Goal: Check status: Check status

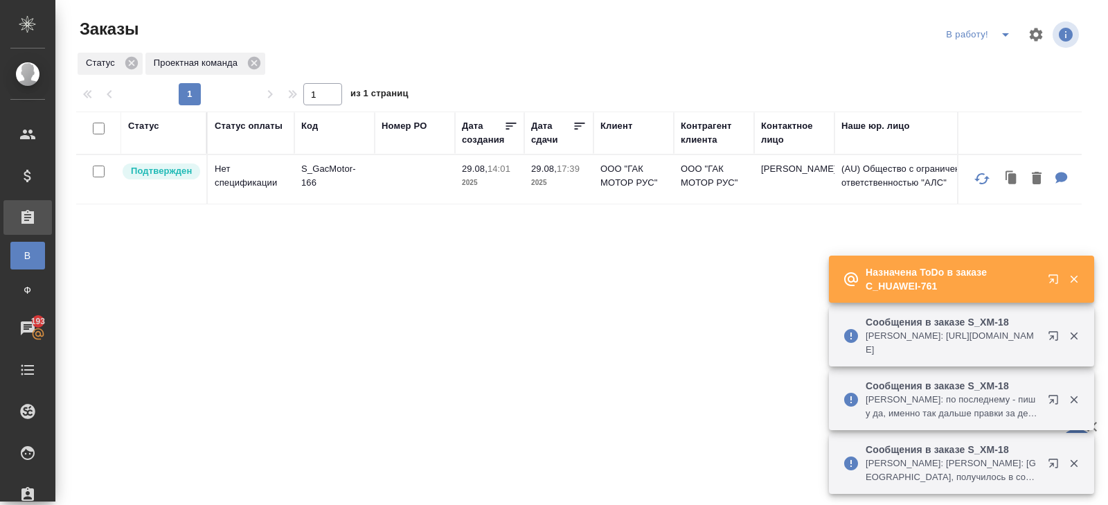
click at [1051, 280] on icon "button" at bounding box center [1052, 278] width 9 height 9
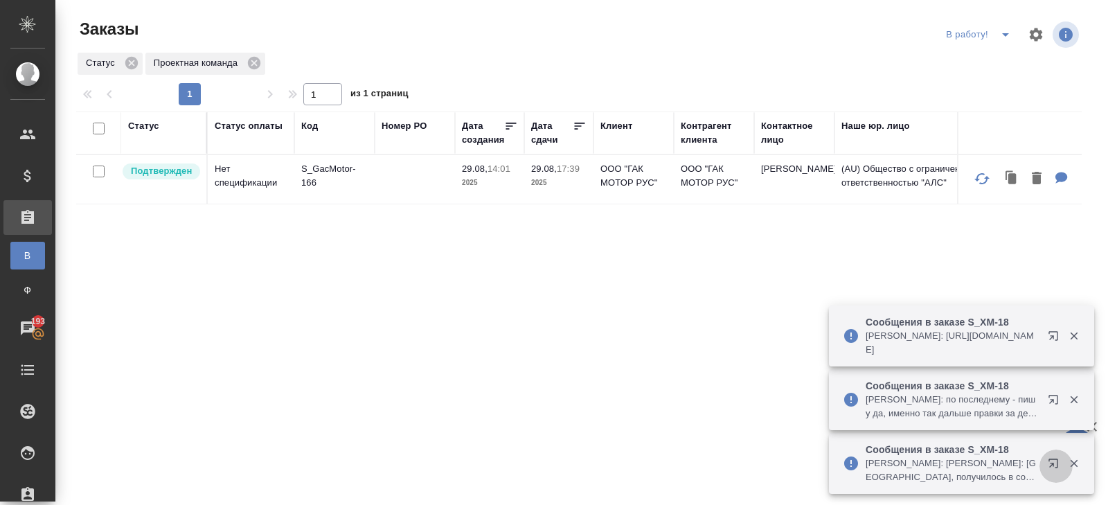
click at [1052, 459] on icon "button" at bounding box center [1052, 462] width 9 height 9
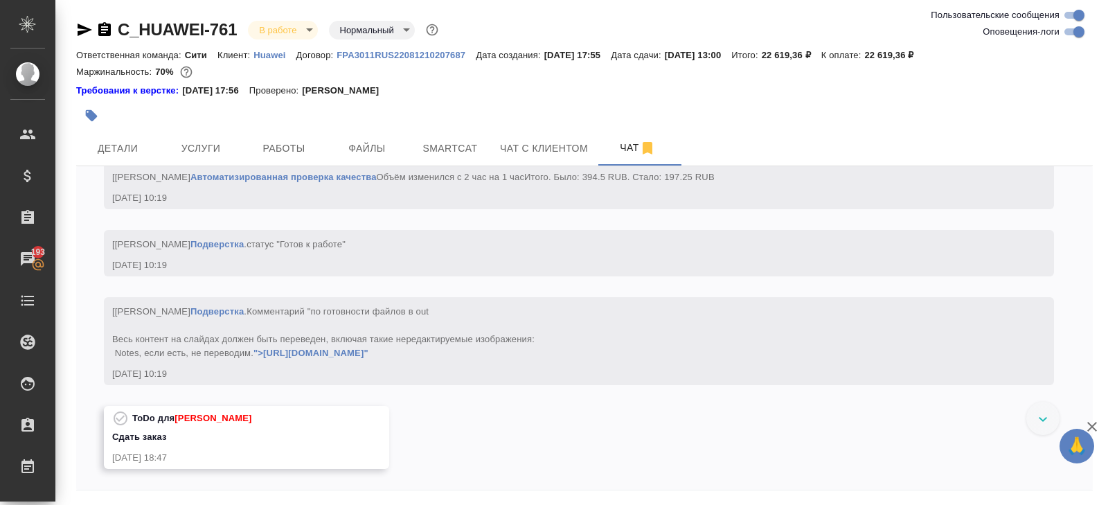
scroll to position [10439, 0]
